Goal: Task Accomplishment & Management: Complete application form

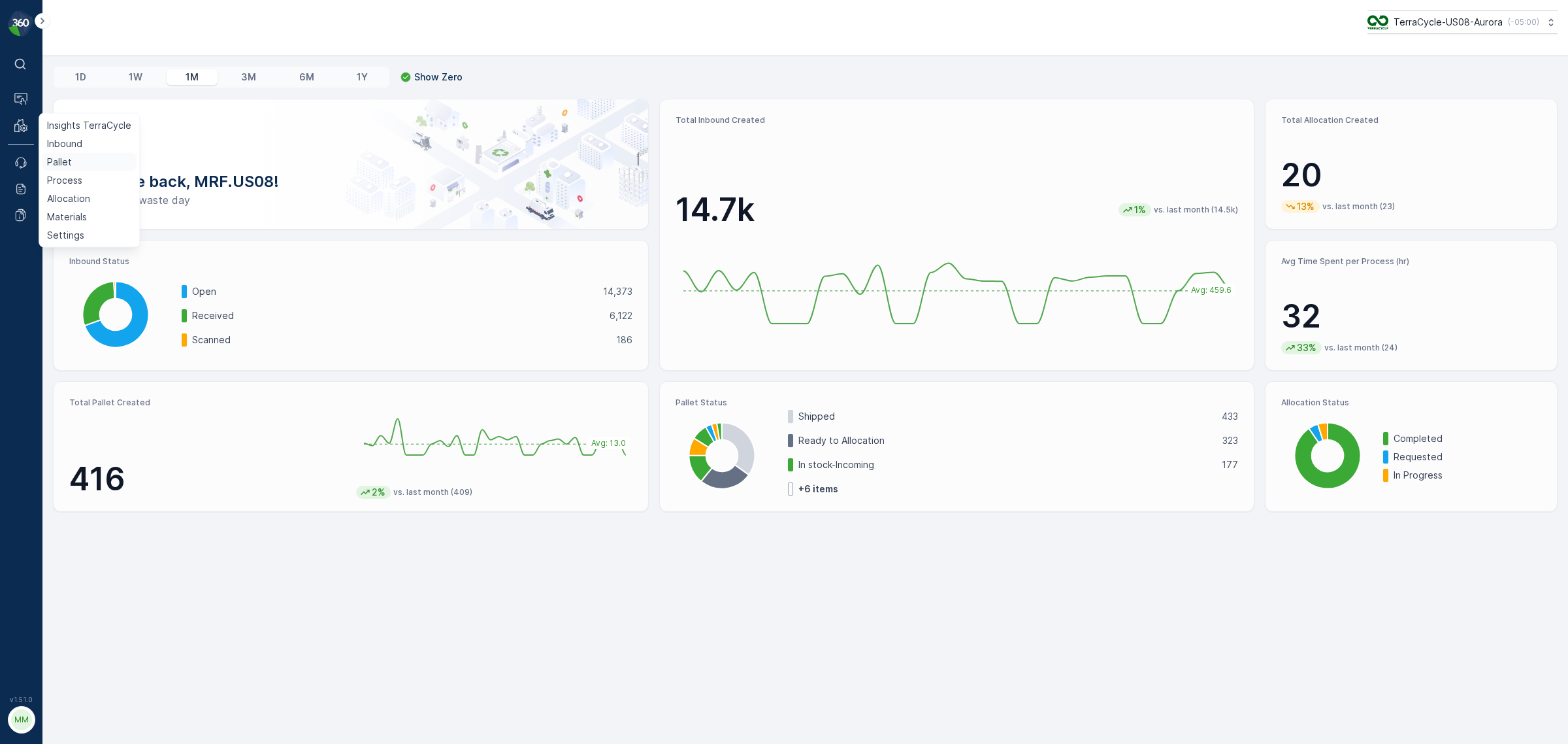
click at [57, 162] on p "Pallet" at bounding box center [59, 162] width 25 height 13
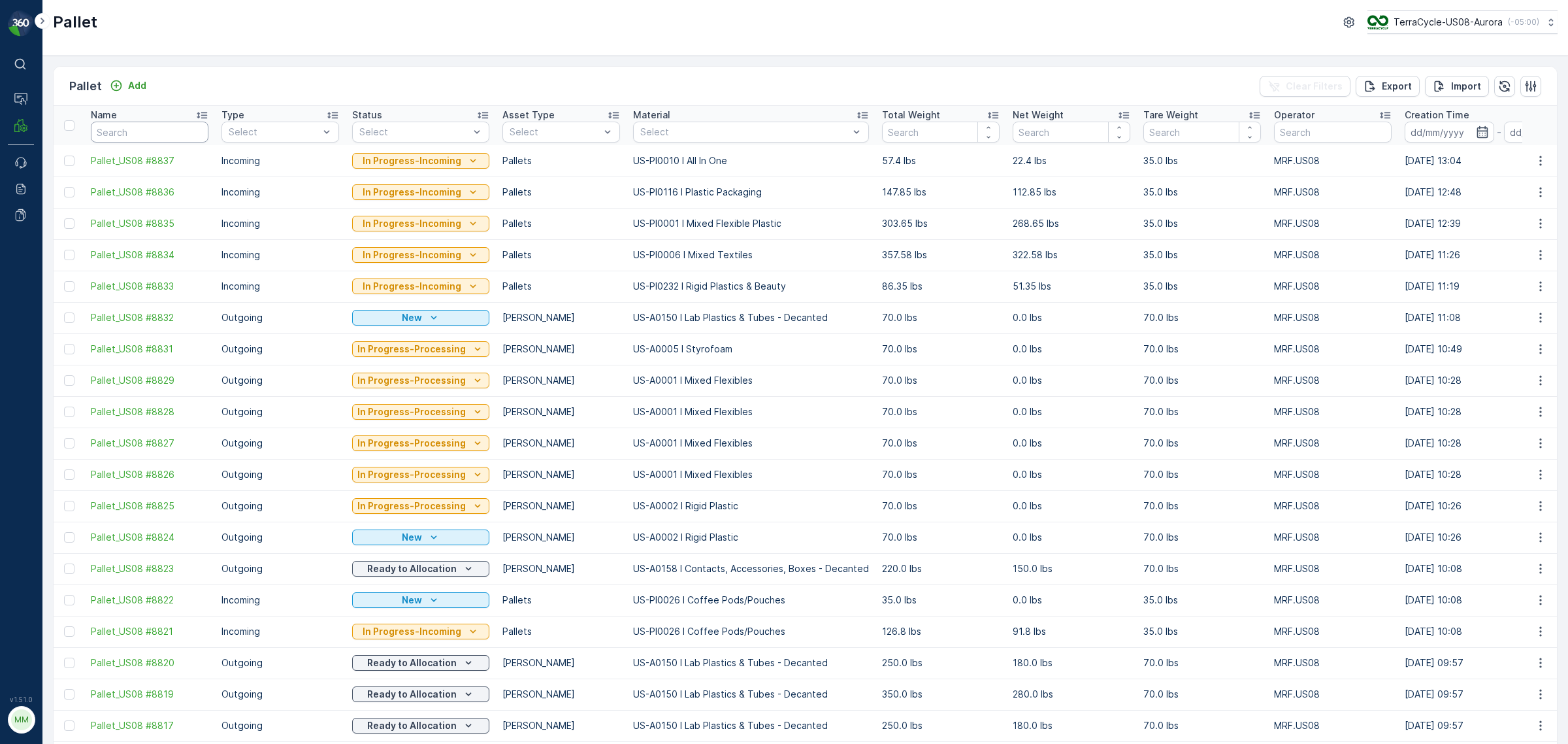
click at [119, 135] on input "text" at bounding box center [150, 132] width 117 height 21
paste input "SC7913"
type input "SC7913"
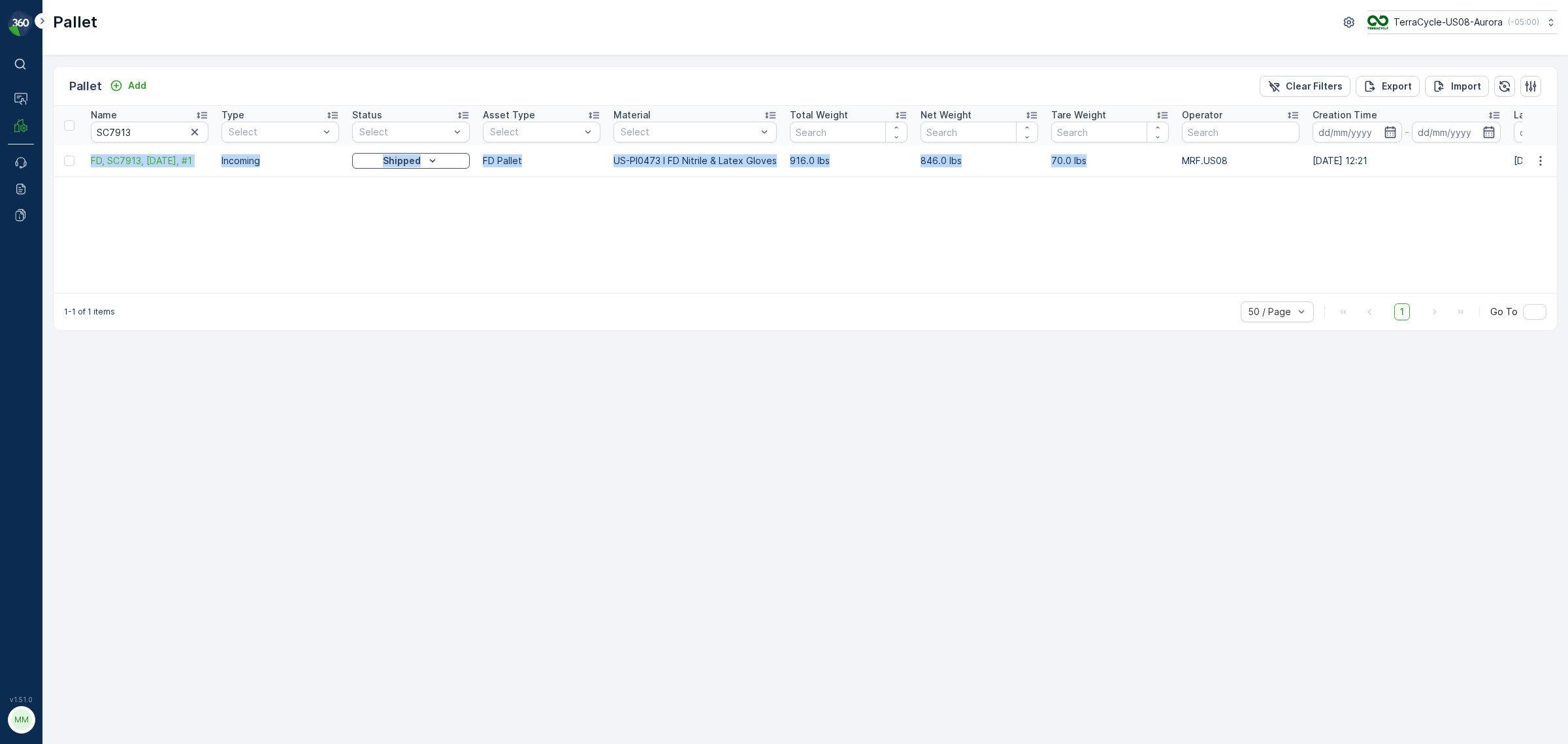
drag, startPoint x: 87, startPoint y: 162, endPoint x: 1088, endPoint y: 158, distance: 1001.0
click at [1088, 158] on tr "FD, SC7913, [DATE], #1 Incoming Shipped FD Pallet US-PI0473 I FD Nitrile & Late…" at bounding box center [1255, 160] width 2403 height 31
copy tr "FD, SC7913, [DATE], #1 Incoming Shipped FD Pallet US-PI0473 I FD Nitrile & Late…"
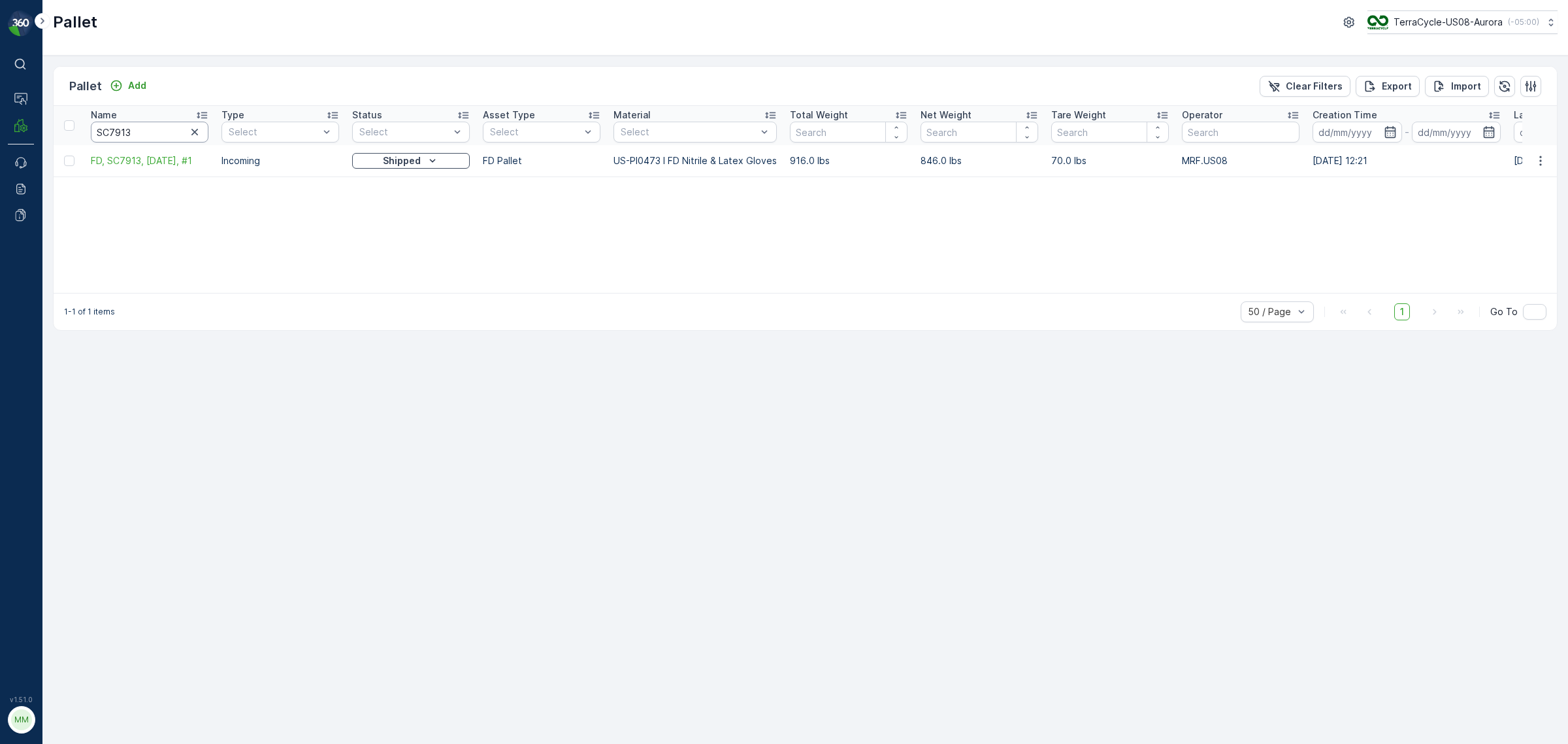
click at [158, 129] on input "SC7913" at bounding box center [150, 132] width 117 height 21
drag, startPoint x: 144, startPoint y: 130, endPoint x: 31, endPoint y: 134, distance: 113.1
click at [31, 134] on div "⌘B Operations MRF Events Reports Documents v 1.51.0 MM MRF.US08 Pallet TerraCyc…" at bounding box center [784, 372] width 1568 height 744
paste input "724"
type input "SC7724"
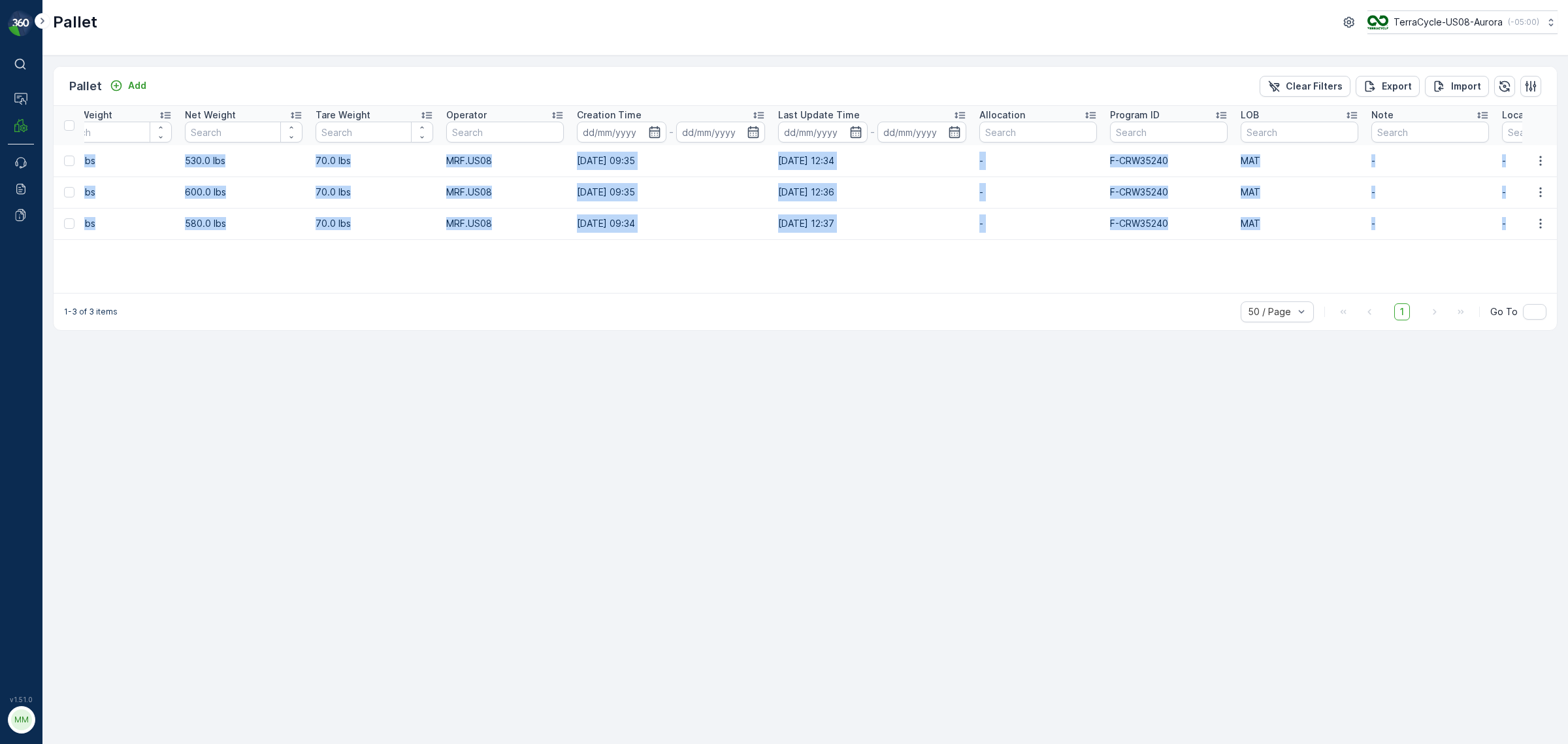
scroll to position [0, 804]
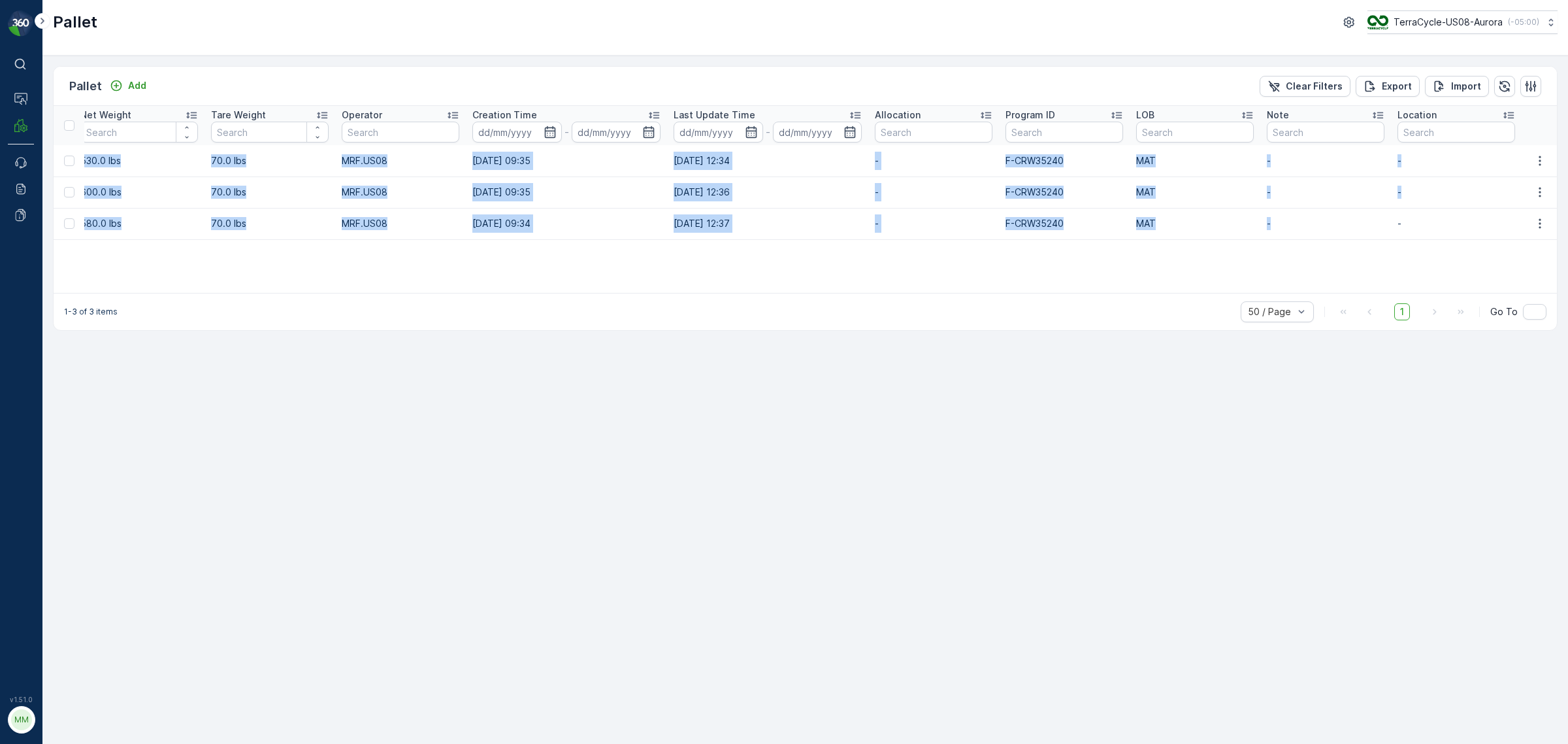
drag, startPoint x: 85, startPoint y: 155, endPoint x: 1282, endPoint y: 230, distance: 1199.3
click at [1282, 230] on tbody "FD, SC7724, [DATE], #3 Incoming Ready to Allocation FD Pallet US-PI0492 I FD Ri…" at bounding box center [403, 192] width 2307 height 94
copy tbody "FD, SC7724, [DATE], #3 Incoming Ready to Allocation FD Pallet US-PI0492 I FD Ri…"
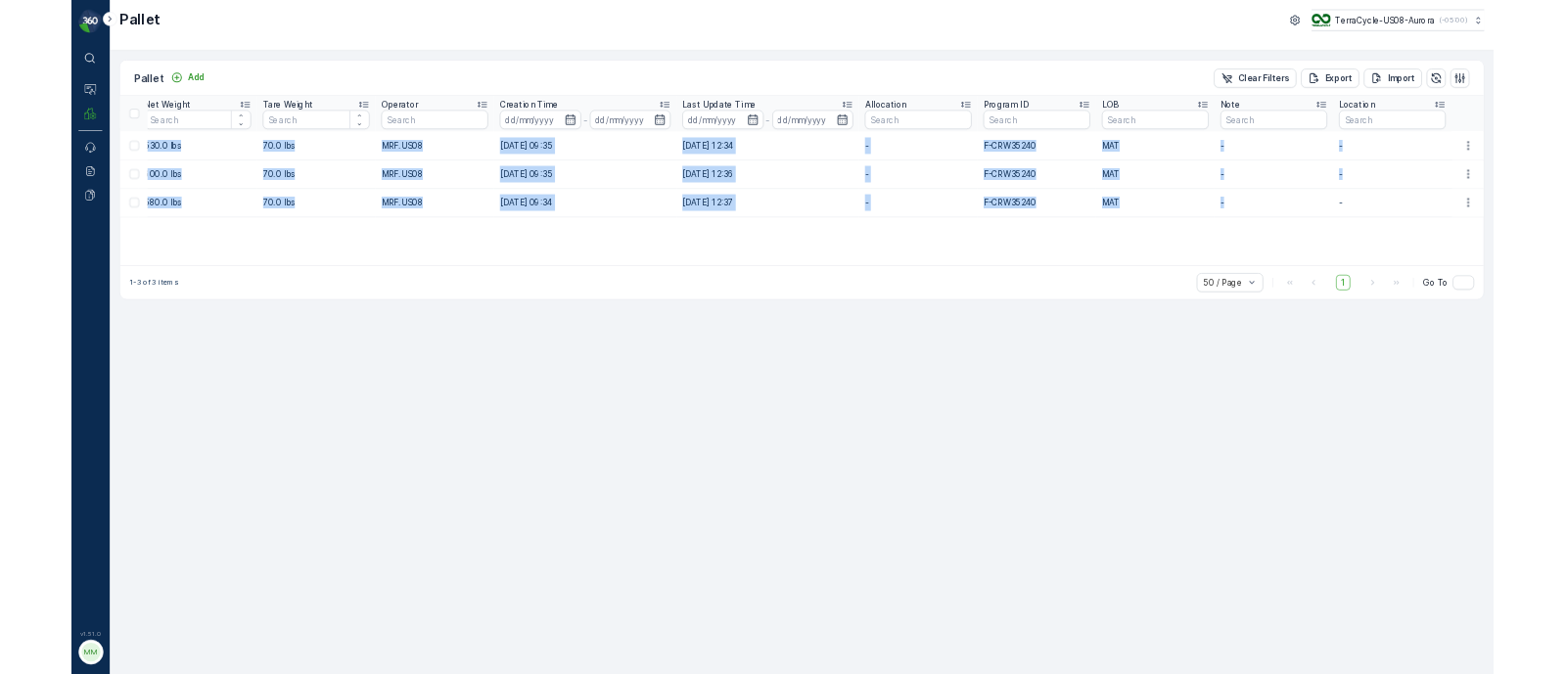
scroll to position [0, 0]
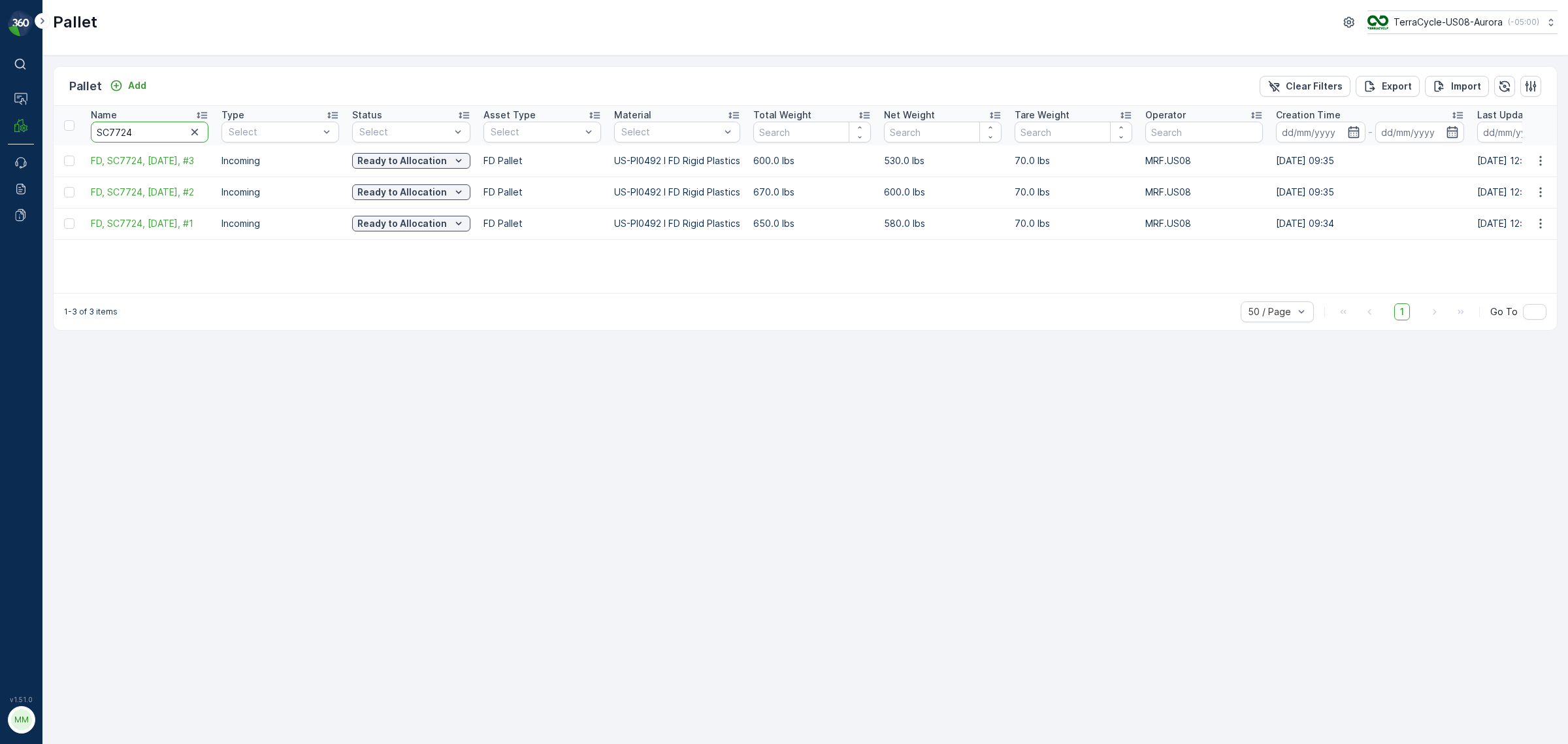
drag, startPoint x: 139, startPoint y: 126, endPoint x: 43, endPoint y: 122, distance: 96.1
click at [49, 125] on div "Pallet Add Clear Filters Export Import Name SC7724 Type Select Status Select As…" at bounding box center [805, 399] width 1525 height 689
type input "glanbia"
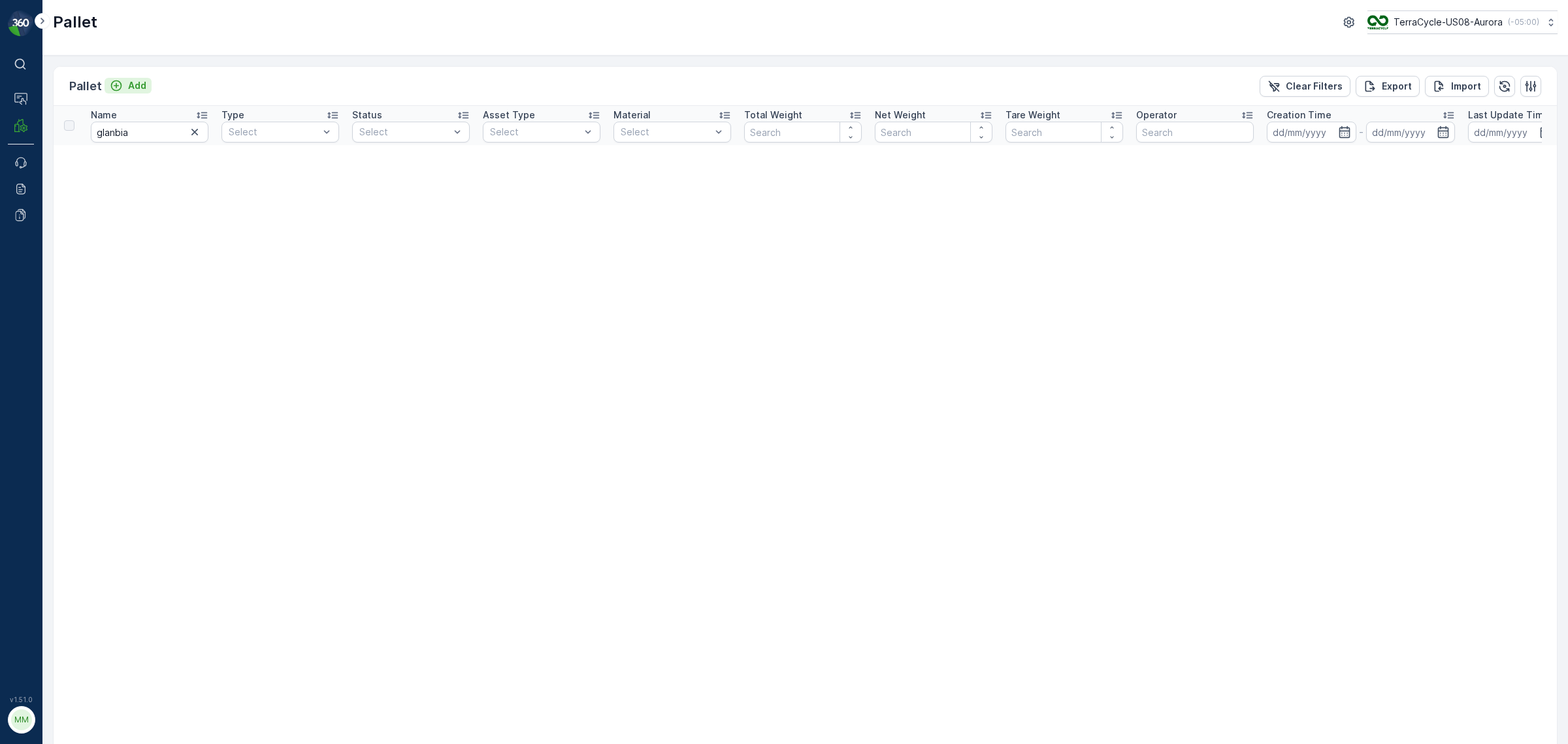
click at [139, 86] on p "Add" at bounding box center [137, 85] width 18 height 13
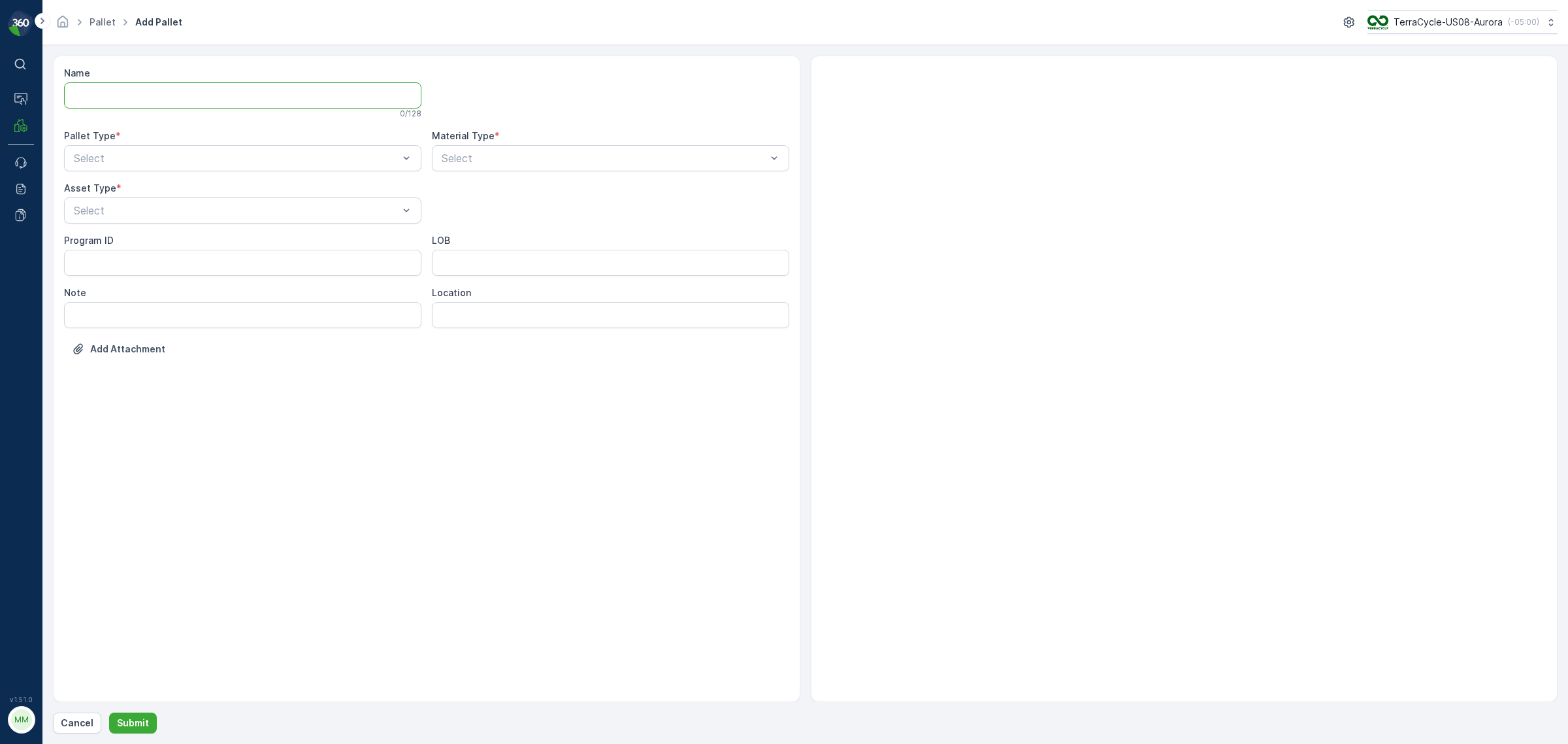
click at [125, 95] on input "Name" at bounding box center [242, 95] width 357 height 26
type input "FD, SO63949, [DATE], #1"
click at [224, 144] on div "Pallet Type *" at bounding box center [242, 139] width 357 height 13
click at [154, 190] on div "Incoming" at bounding box center [243, 193] width 342 height 12
click at [105, 356] on span "FD Pallet" at bounding box center [95, 357] width 45 height 12
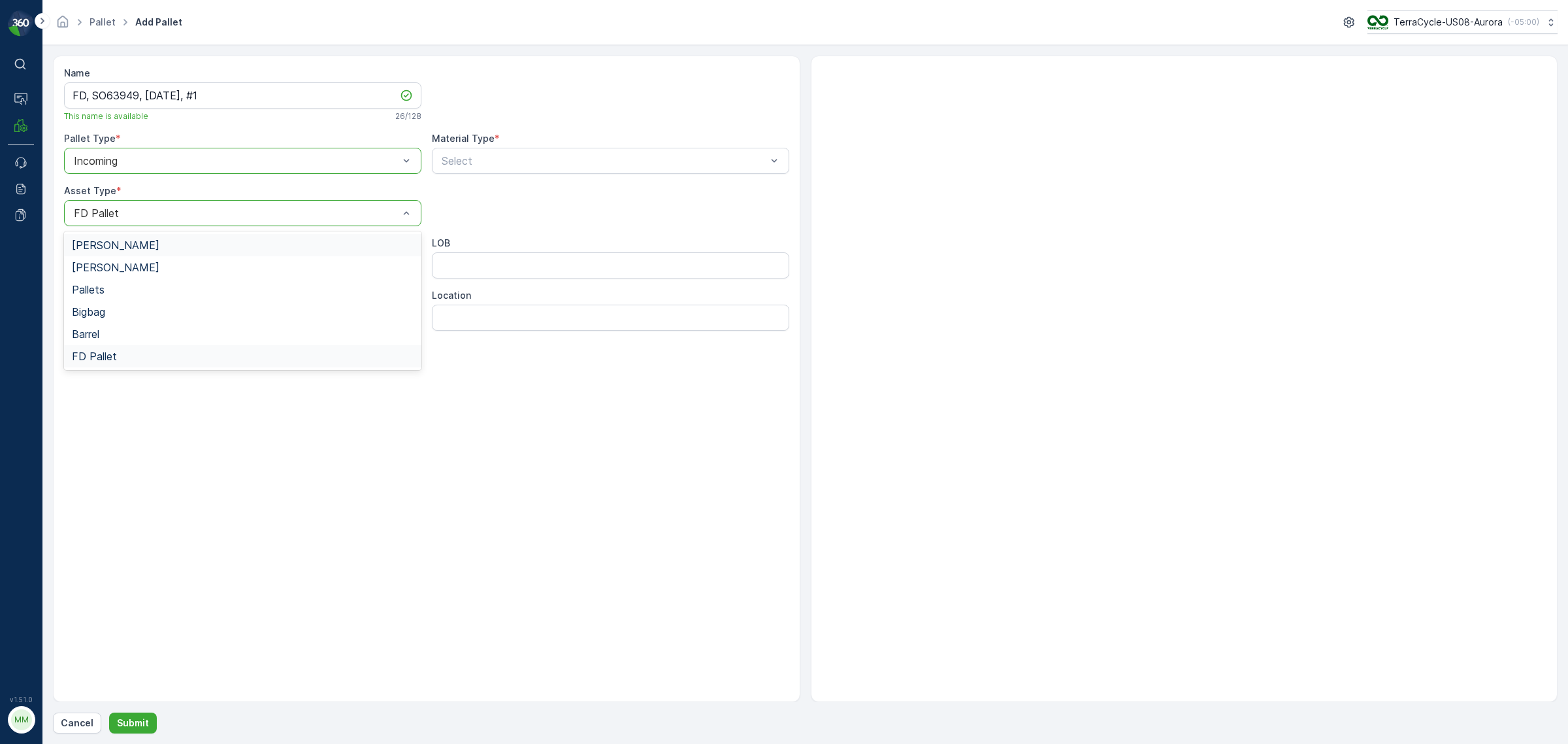
click at [139, 213] on div at bounding box center [236, 213] width 327 height 12
click at [115, 263] on ID "Program ID" at bounding box center [242, 265] width 357 height 26
type ID "TCRW"
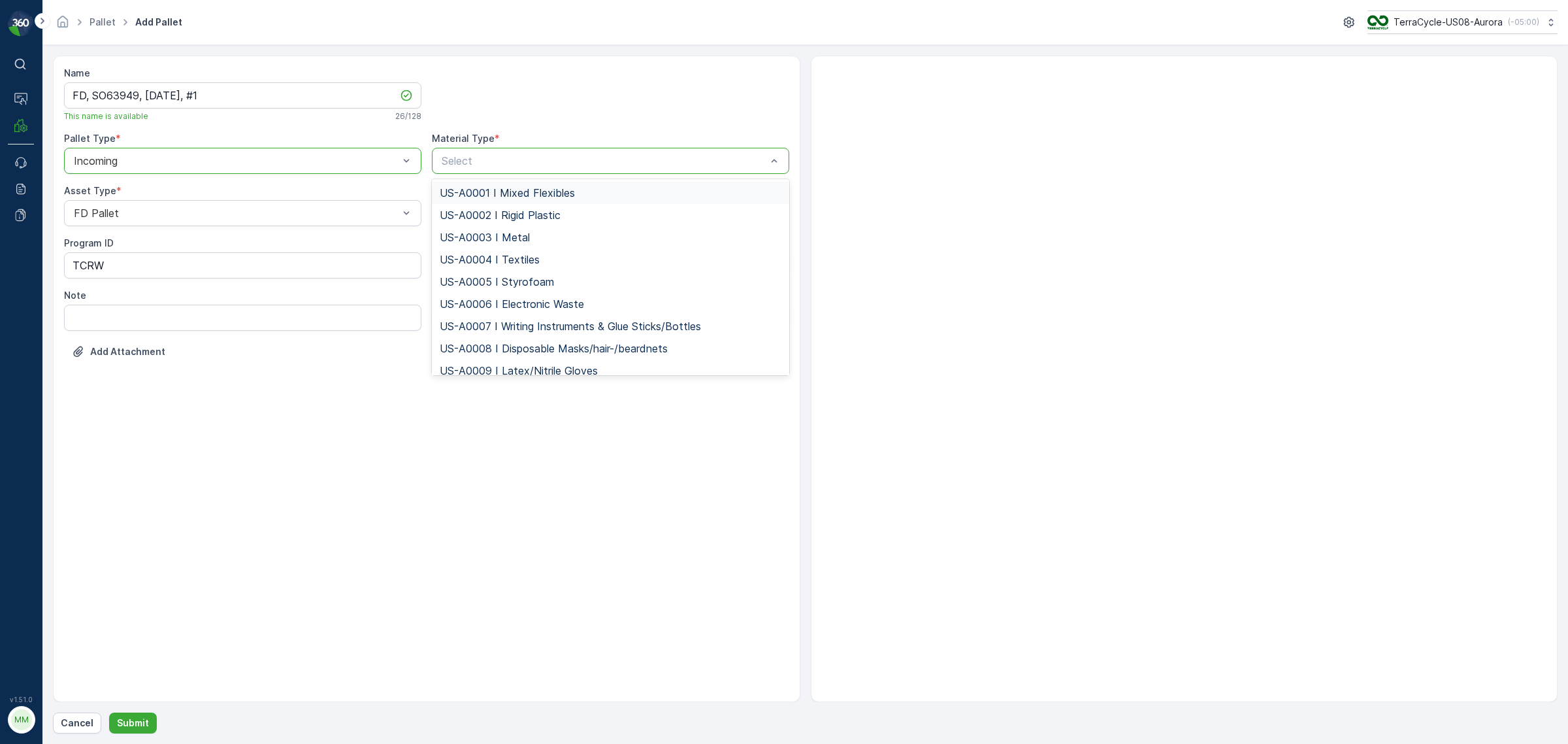
type input "US-PI0437 I RW Universal Waste: Gloves & Safety"
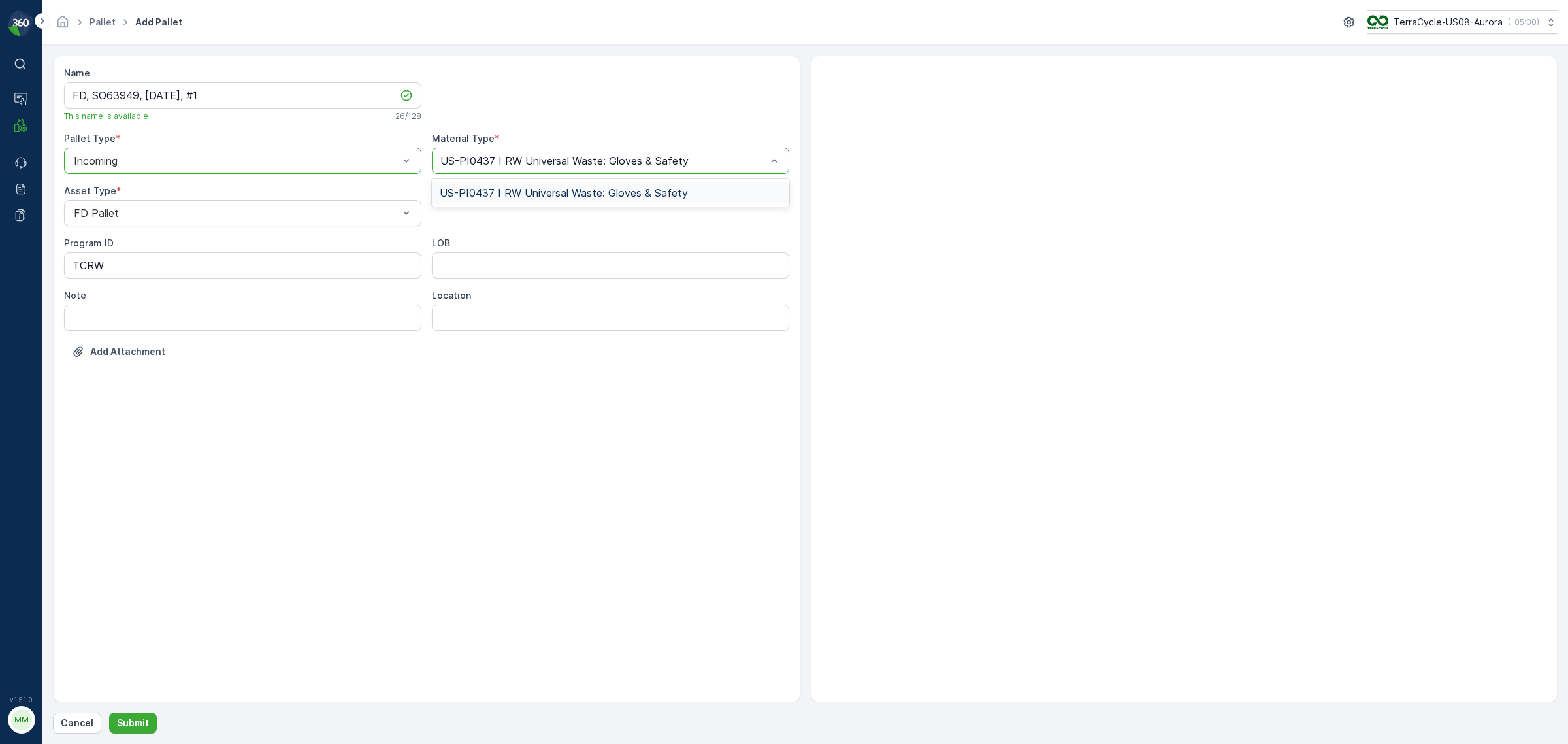
click at [489, 190] on span "US-PI0437 I RW Universal Waste: Gloves & Safety" at bounding box center [564, 193] width 248 height 12
drag, startPoint x: 477, startPoint y: 263, endPoint x: 475, endPoint y: 275, distance: 12.2
click at [477, 263] on input "LOB" at bounding box center [610, 265] width 357 height 26
type input "MAT"
drag, startPoint x: 227, startPoint y: 91, endPoint x: 65, endPoint y: 76, distance: 162.7
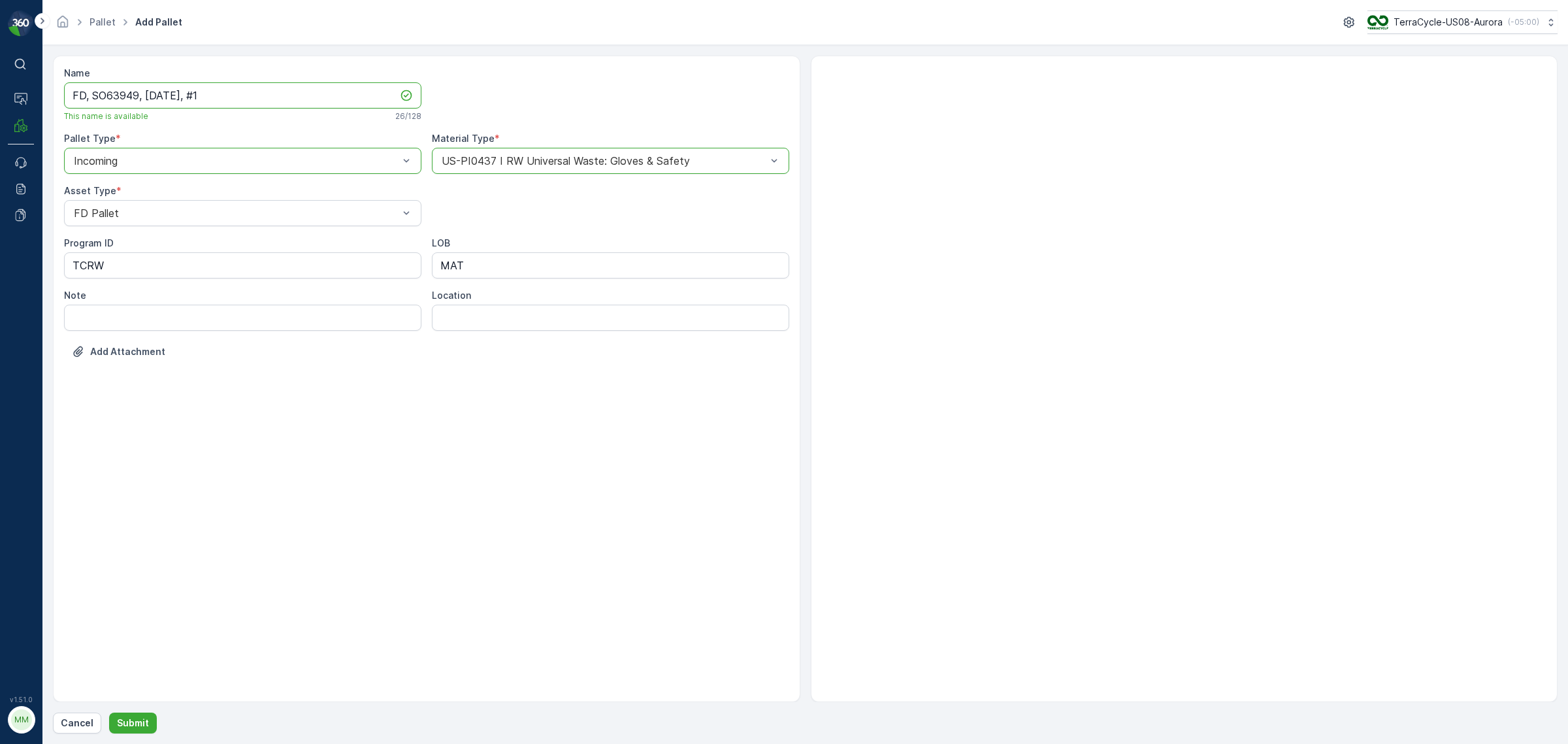
click at [65, 76] on div "Name FD, SO63949, [DATE], #1 This name is available 26 / 128" at bounding box center [242, 94] width 357 height 55
click at [127, 721] on p "Submit" at bounding box center [133, 723] width 32 height 13
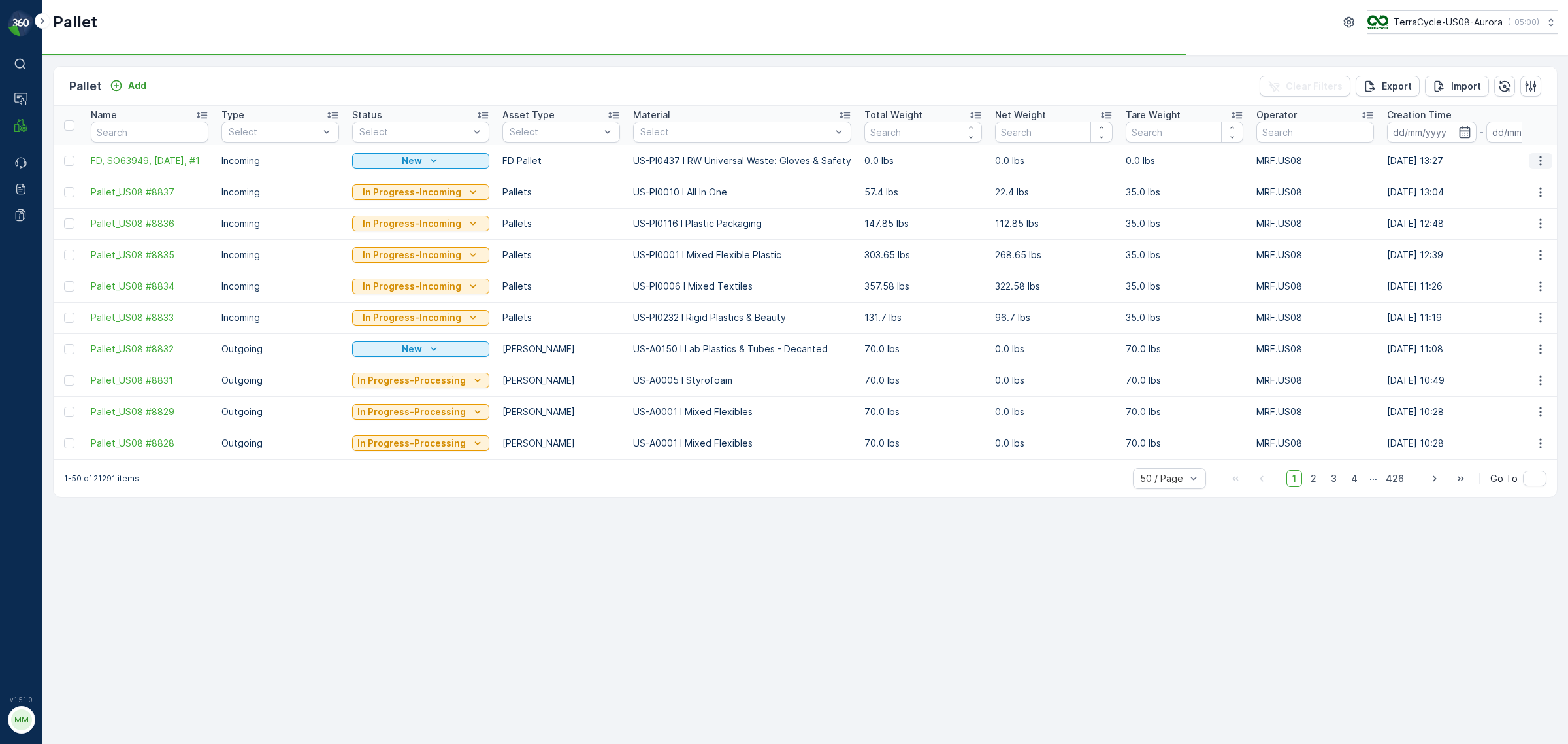
click at [1537, 159] on icon "button" at bounding box center [1541, 161] width 13 height 13
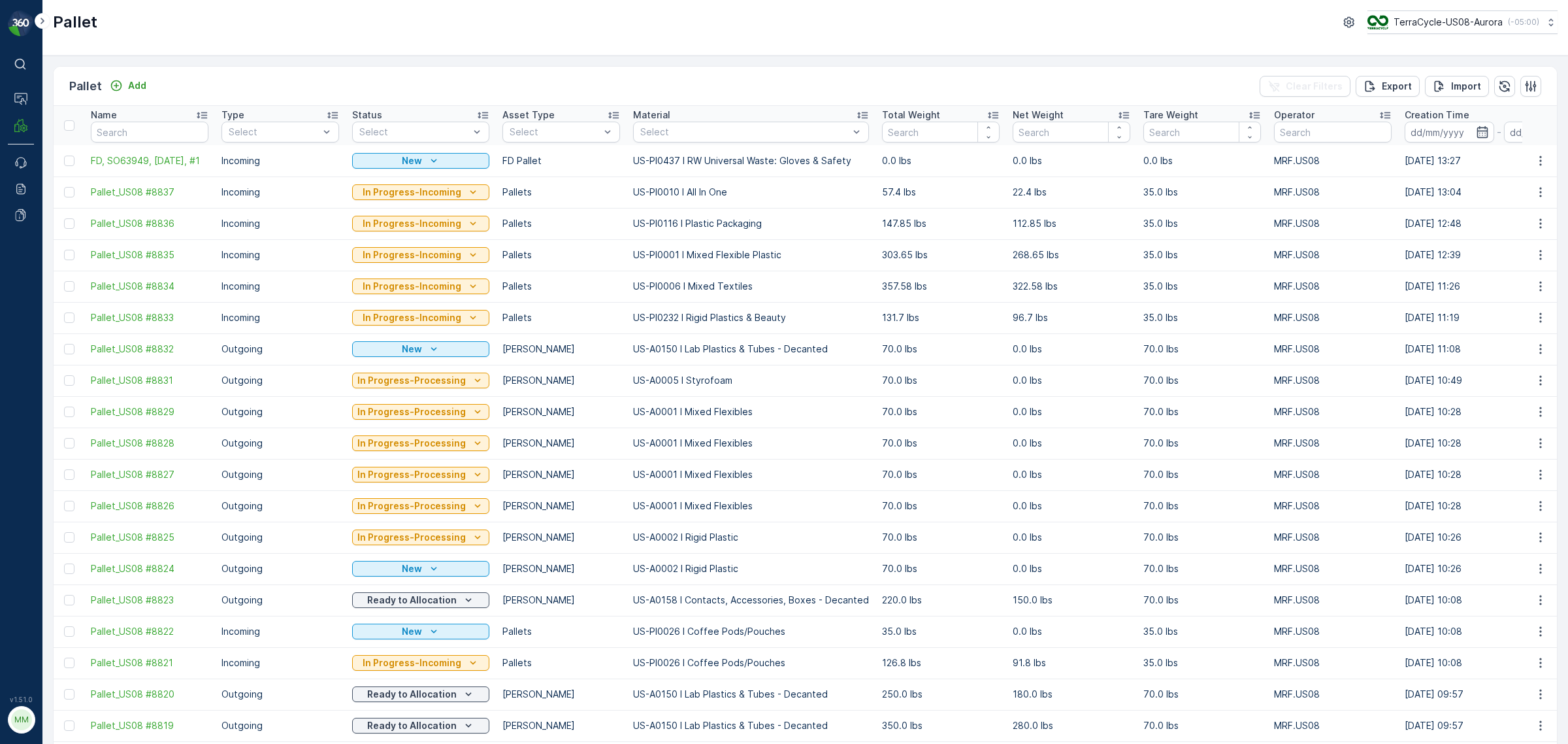
click at [1525, 213] on td at bounding box center [1539, 223] width 35 height 31
click at [1539, 164] on icon "button" at bounding box center [1540, 160] width 2 height 10
click at [1511, 214] on span "Duplicate Pallet" at bounding box center [1522, 217] width 69 height 13
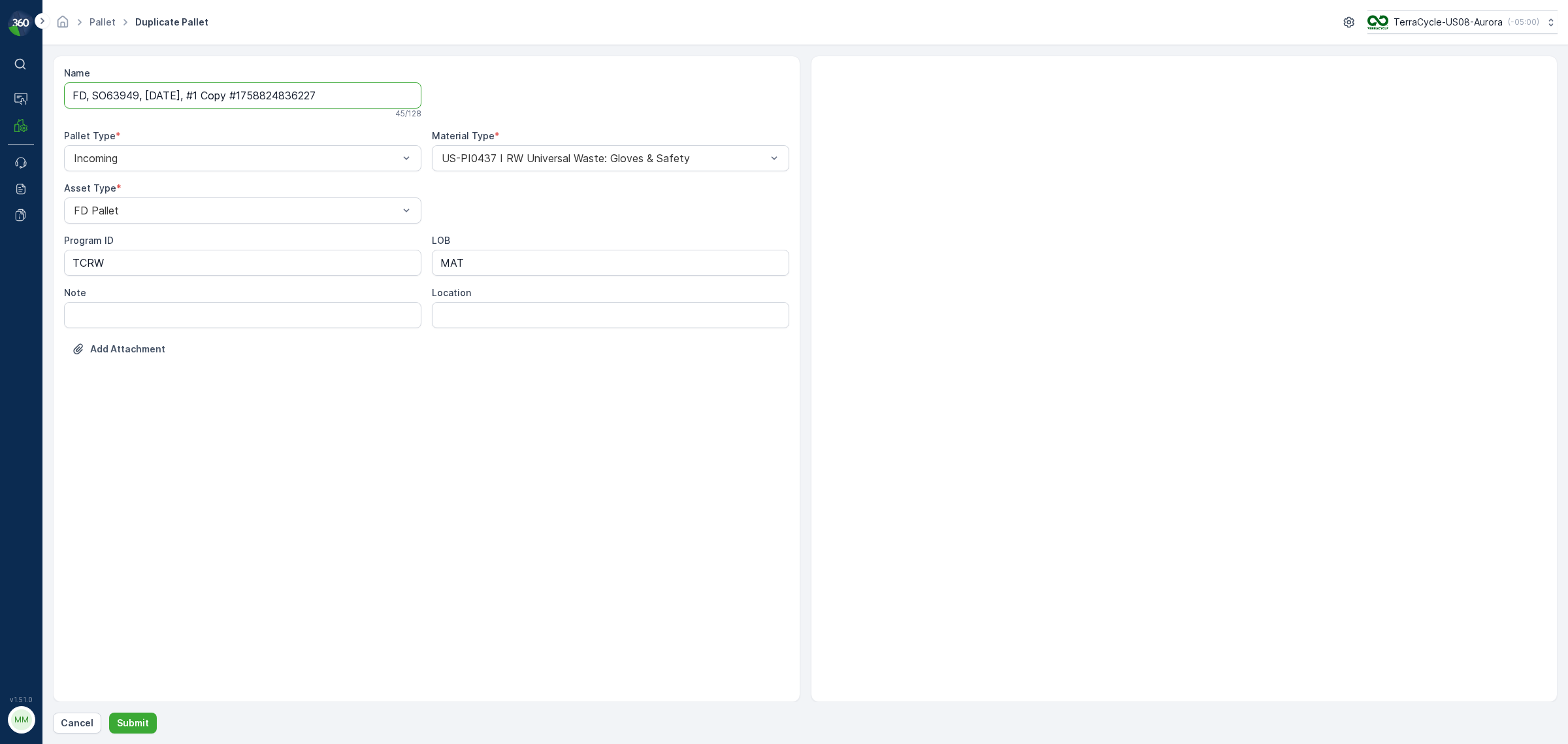
drag, startPoint x: 202, startPoint y: 88, endPoint x: 471, endPoint y: 120, distance: 270.9
click at [471, 120] on div "Name FD, SO63949, [DATE], #1 Copy #1758824836227 45 / 128 Pallet Type * Incomin…" at bounding box center [427, 221] width 725 height 309
type input "FD, SO63949, [DATE], #2"
click at [138, 722] on p "Submit" at bounding box center [133, 723] width 32 height 13
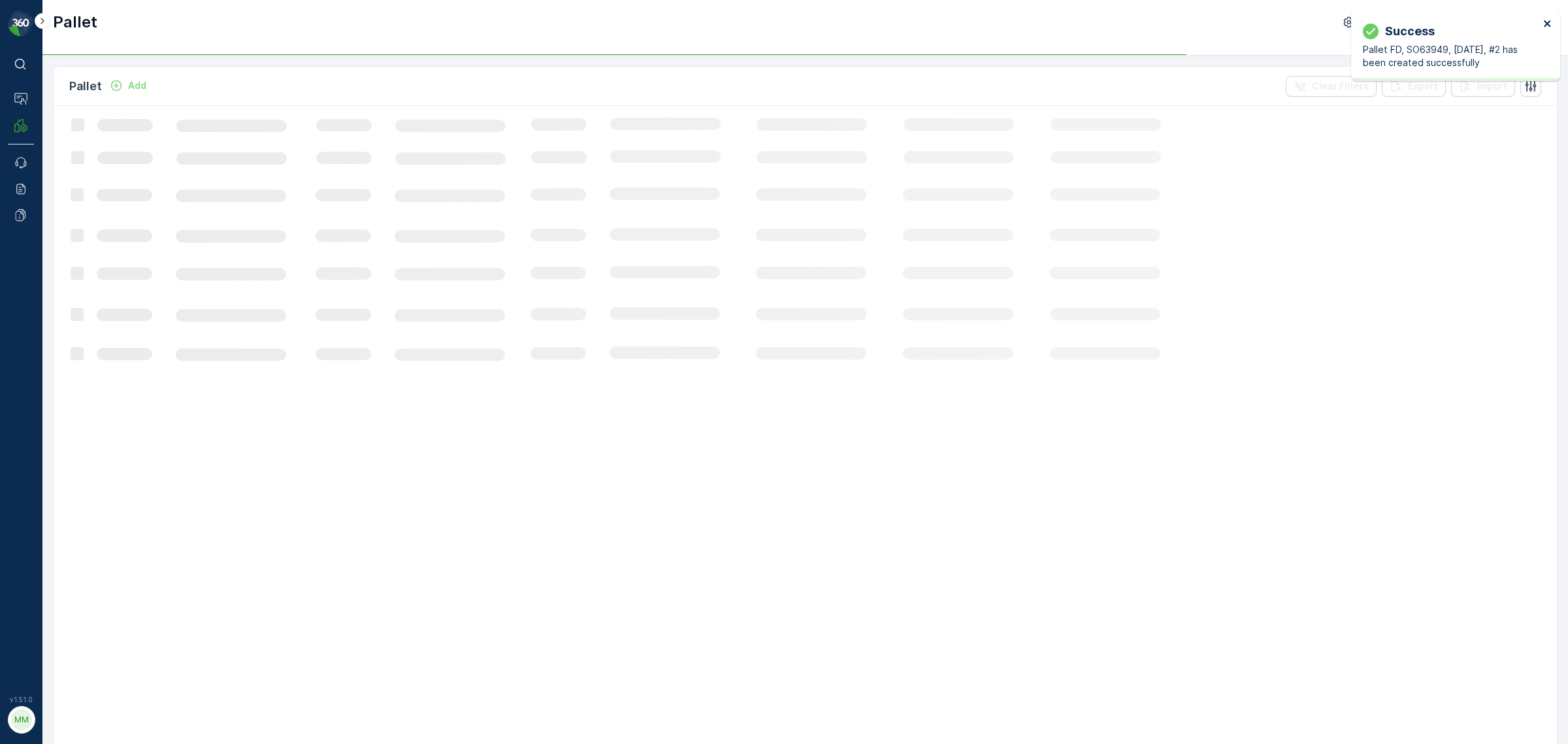
click at [1549, 24] on icon "close" at bounding box center [1547, 23] width 7 height 7
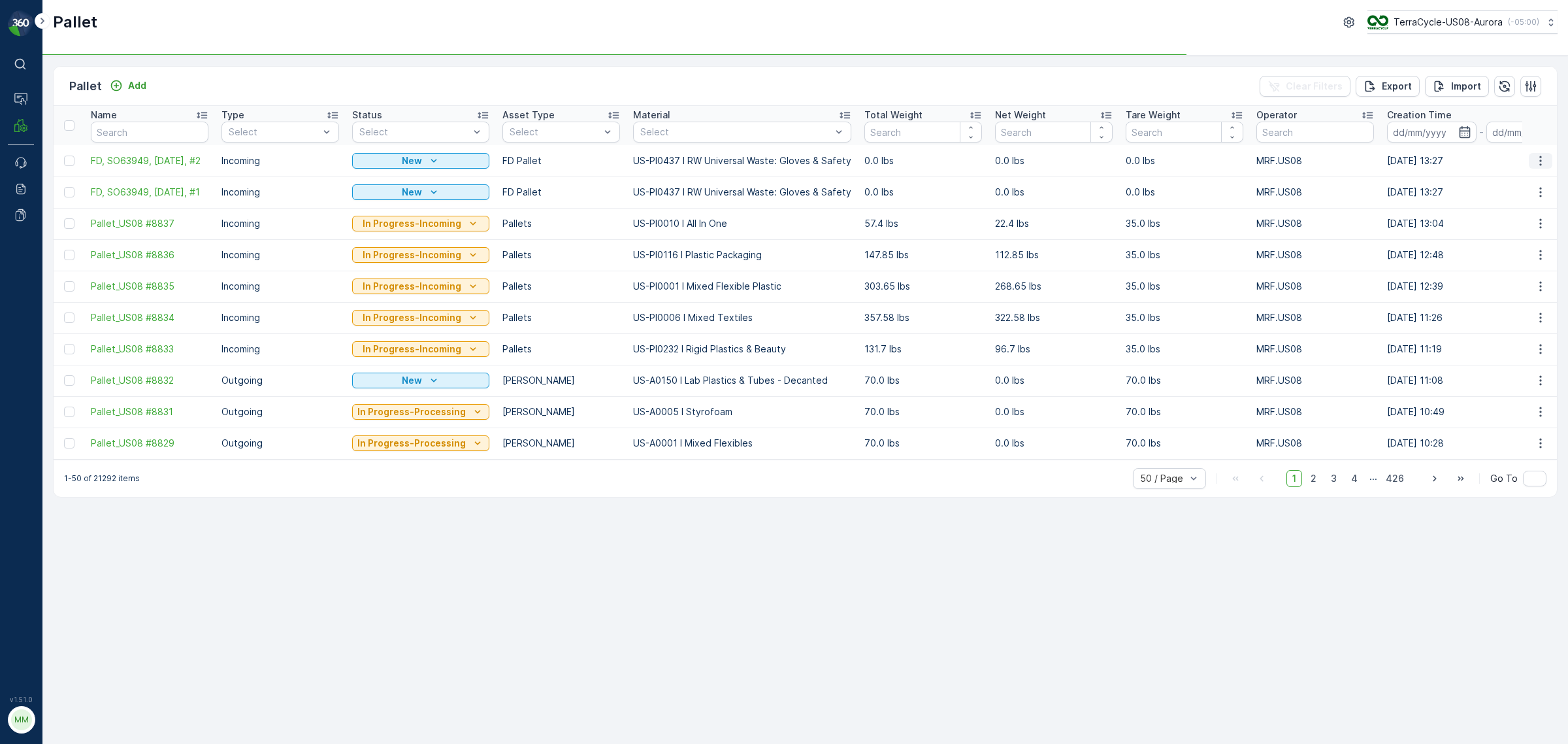
click at [1542, 162] on icon "button" at bounding box center [1541, 161] width 13 height 13
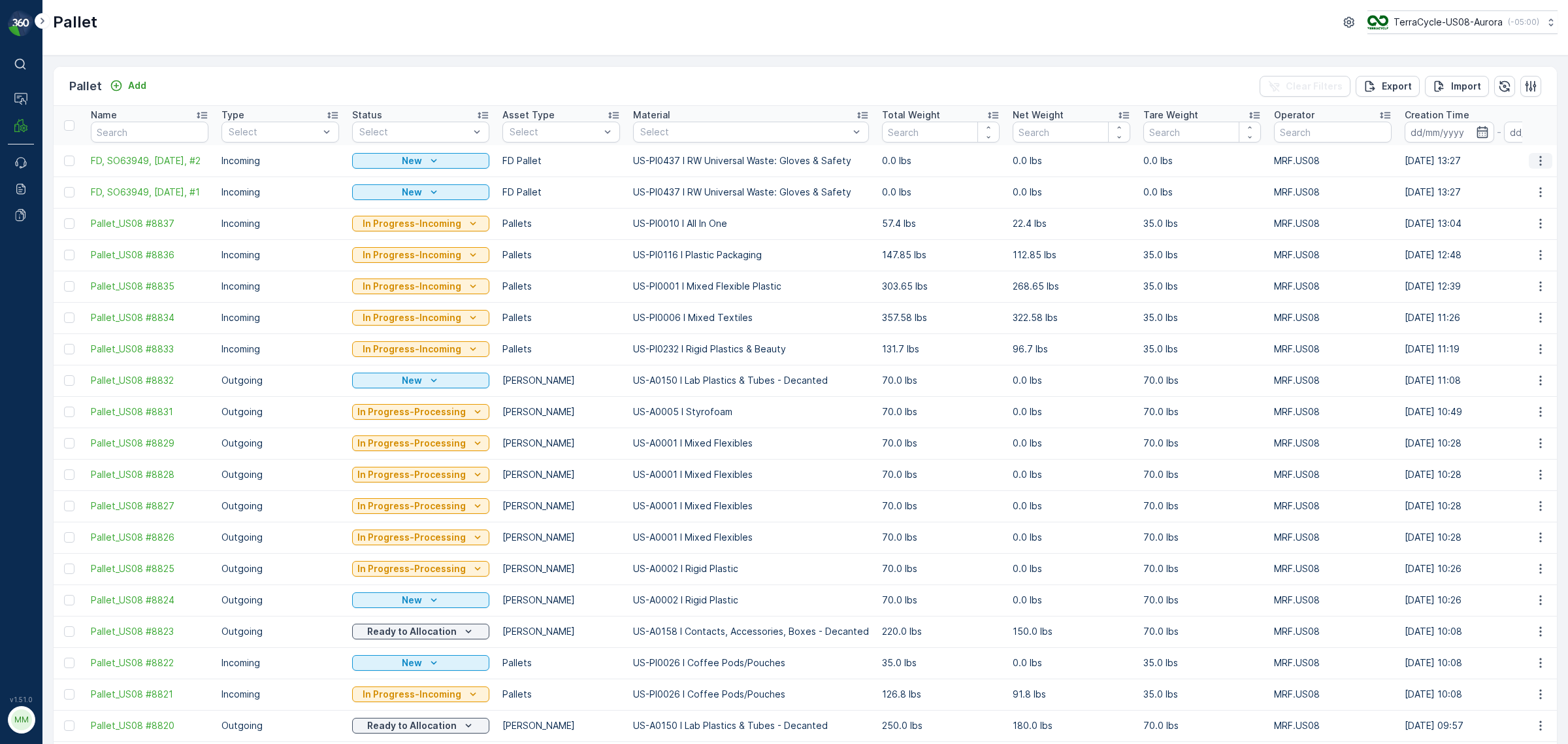
click at [1534, 167] on icon "button" at bounding box center [1541, 161] width 13 height 13
click at [1513, 214] on span "Duplicate Pallet" at bounding box center [1522, 217] width 69 height 13
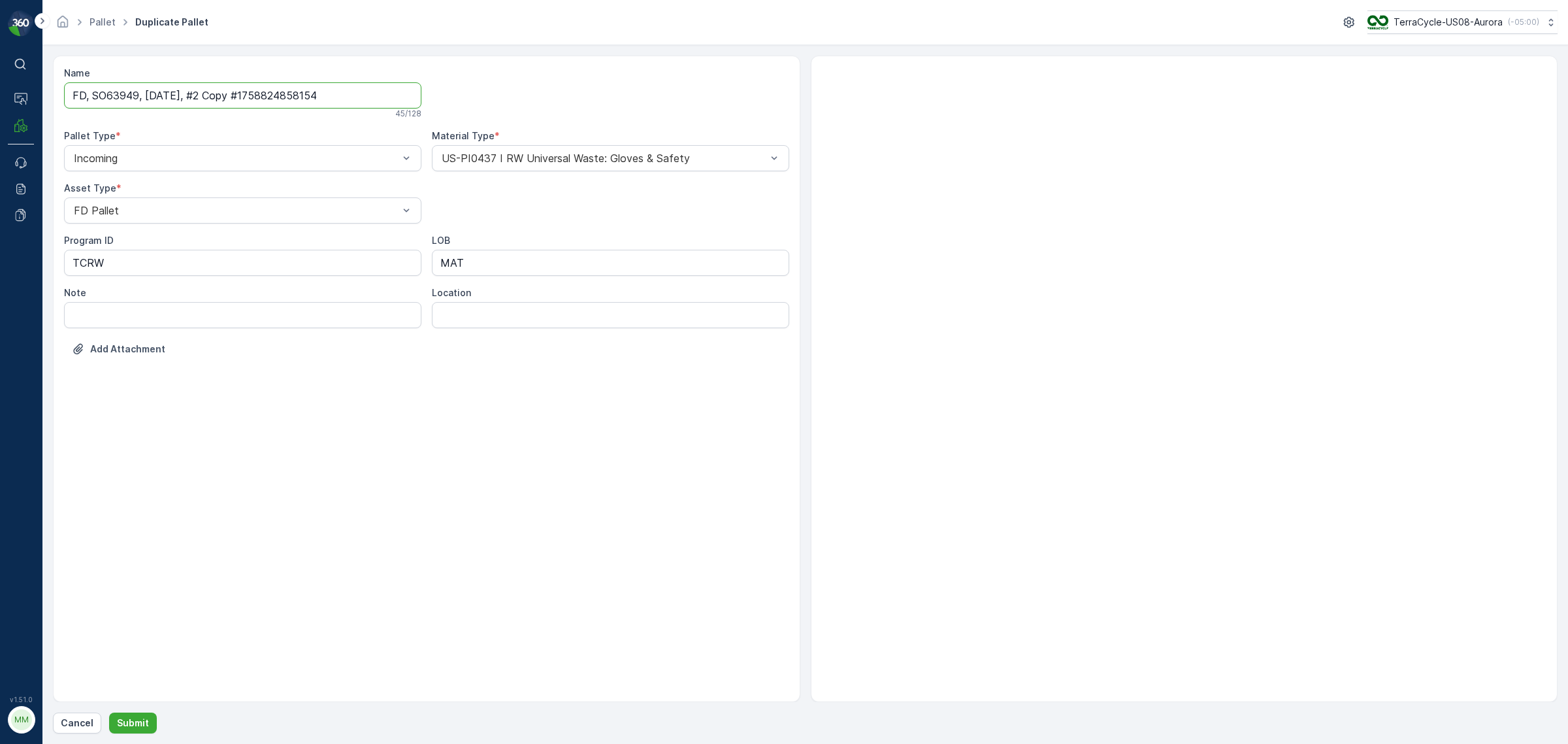
drag, startPoint x: 200, startPoint y: 93, endPoint x: 361, endPoint y: 98, distance: 161.1
click at [361, 98] on input "FD, SO63949, [DATE], #2 Copy #1758824858154" at bounding box center [242, 95] width 357 height 26
type input "FD, SO63949, [DATE], #3"
click at [135, 721] on p "Submit" at bounding box center [133, 723] width 32 height 13
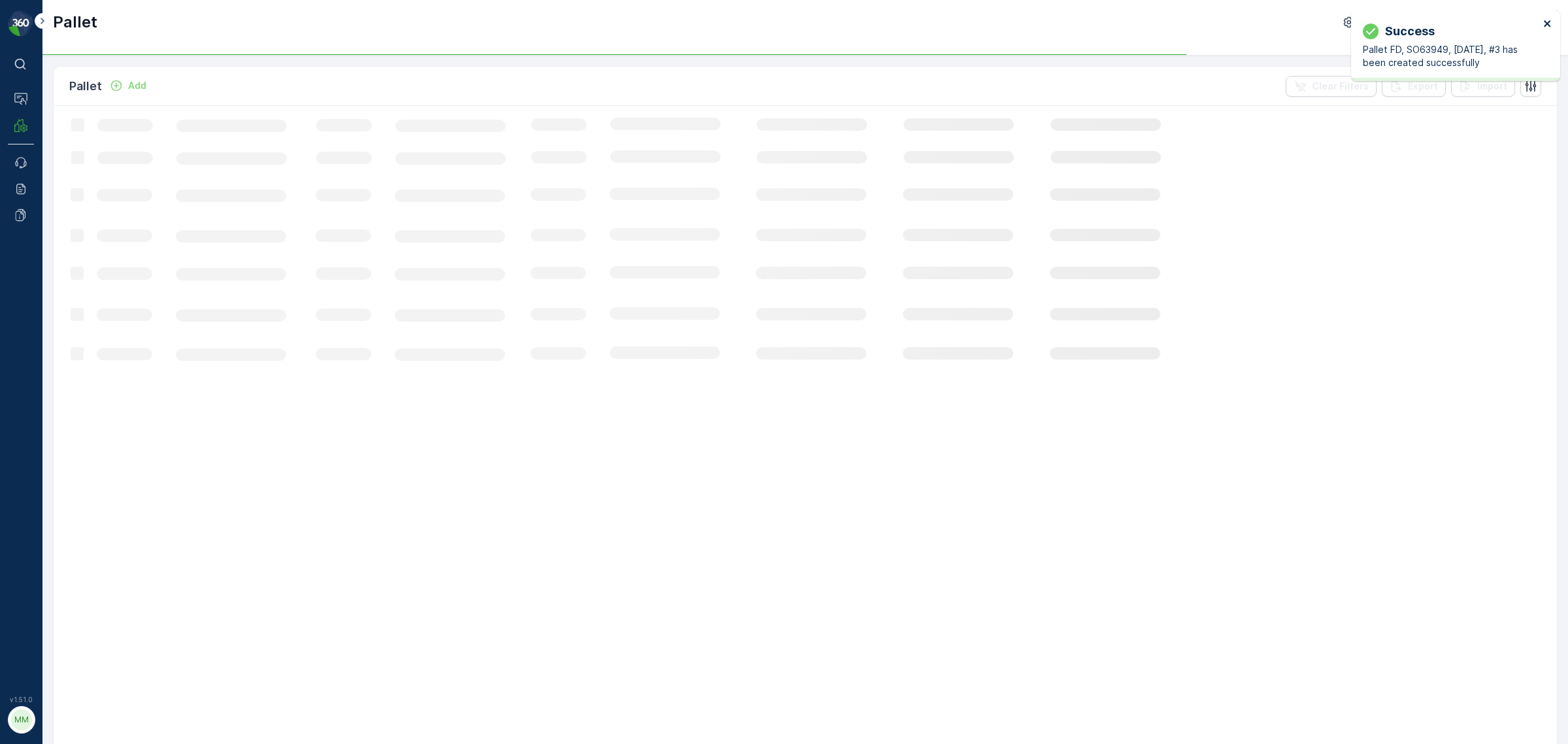
drag, startPoint x: 1549, startPoint y: 21, endPoint x: 1504, endPoint y: 77, distance: 71.8
click at [1549, 21] on icon "close" at bounding box center [1547, 23] width 7 height 7
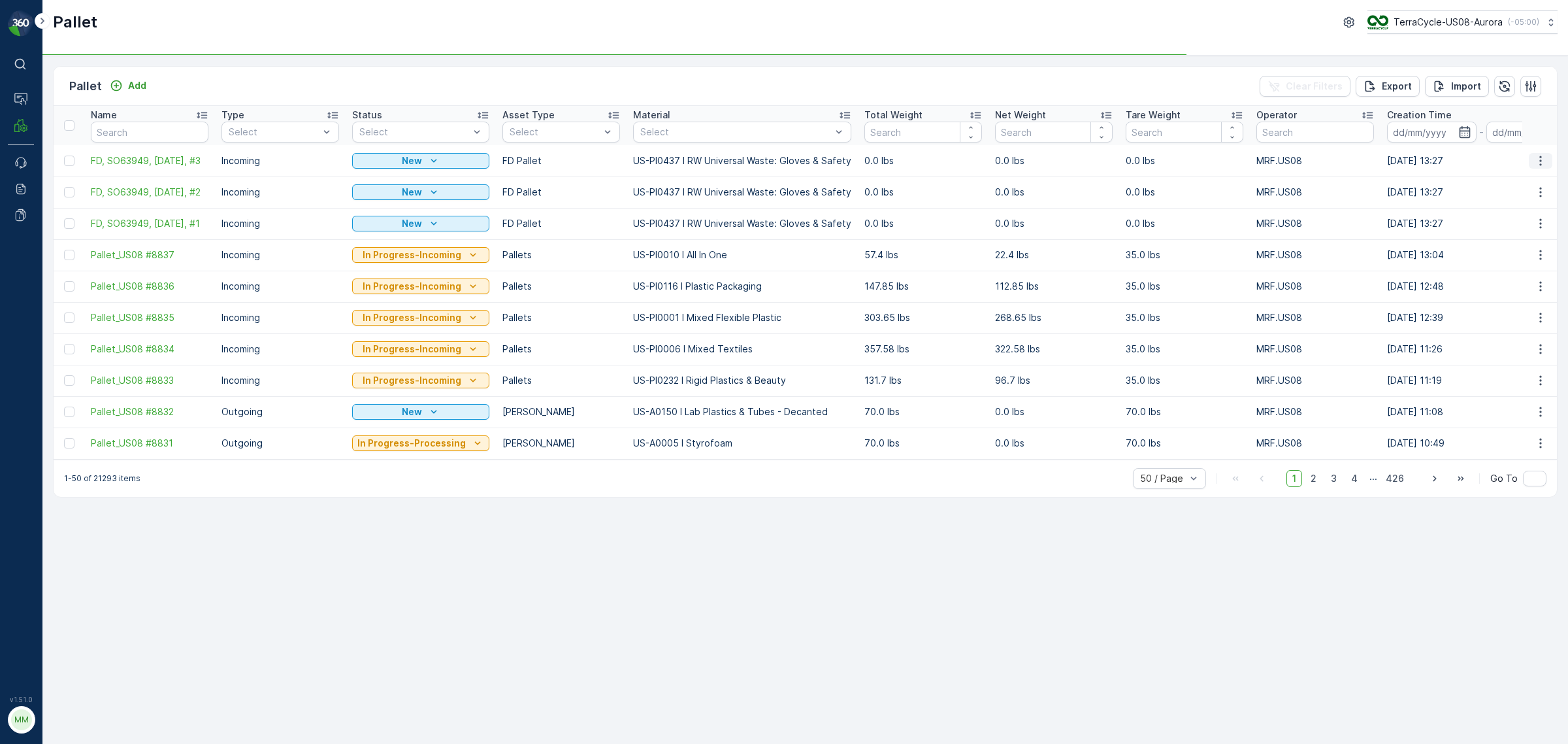
click at [1539, 166] on icon "button" at bounding box center [1541, 161] width 13 height 13
click at [1527, 217] on span "Duplicate Pallet" at bounding box center [1522, 217] width 69 height 13
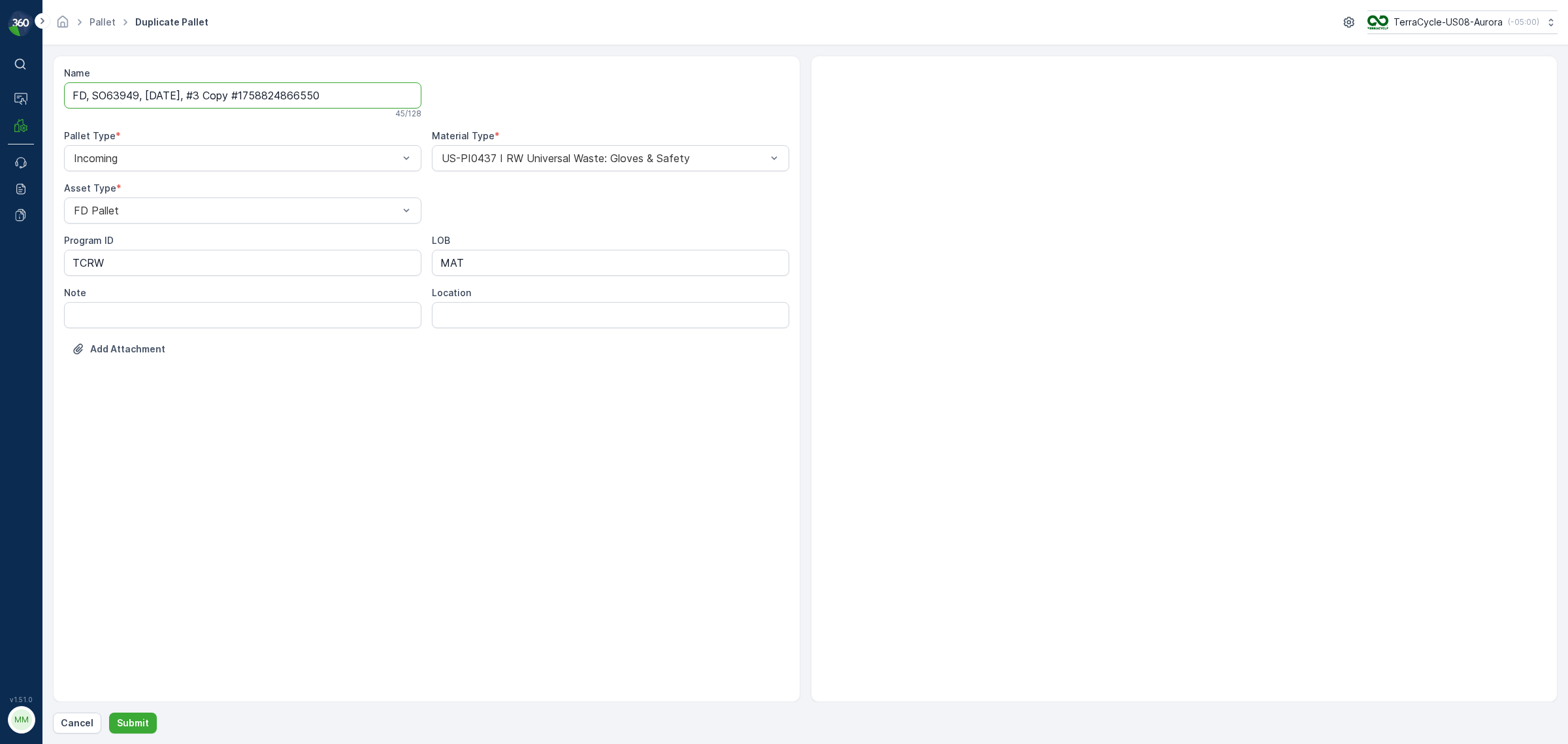
drag, startPoint x: 204, startPoint y: 94, endPoint x: 564, endPoint y: 126, distance: 361.4
click at [564, 126] on div "Name FD, SO63949, [DATE], #3 Copy #1758824866550 45 / 128 Pallet Type * Incomin…" at bounding box center [427, 221] width 725 height 309
type input "FD, SO63949, [DATE], #4"
click at [131, 718] on p "Submit" at bounding box center [133, 723] width 32 height 13
